Goal: Go to known website: Access a specific website the user already knows

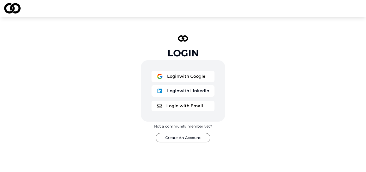
click at [170, 67] on div "Login with Google Login with LinkedIn Login with Email" at bounding box center [183, 90] width 84 height 61
click at [169, 73] on button "Login with Google" at bounding box center [182, 76] width 63 height 11
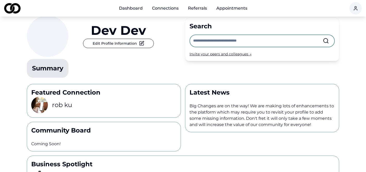
scroll to position [17, 0]
